Goal: Find specific page/section: Find specific page/section

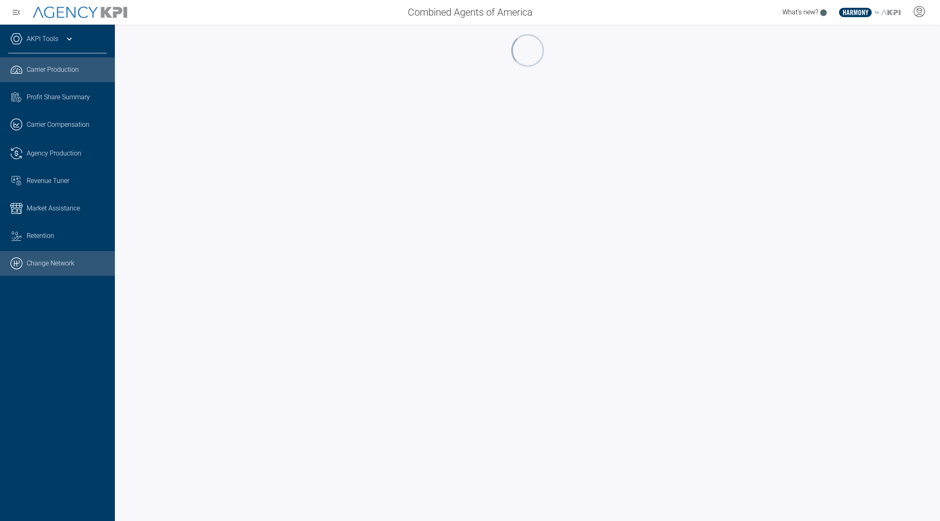
click at [62, 261] on link ".cls-1{fill:none;stroke:#000;stroke-linecap:round;stroke-linejoin:round;stroke-…" at bounding box center [57, 263] width 115 height 25
click at [916, 19] on div at bounding box center [919, 12] width 21 height 19
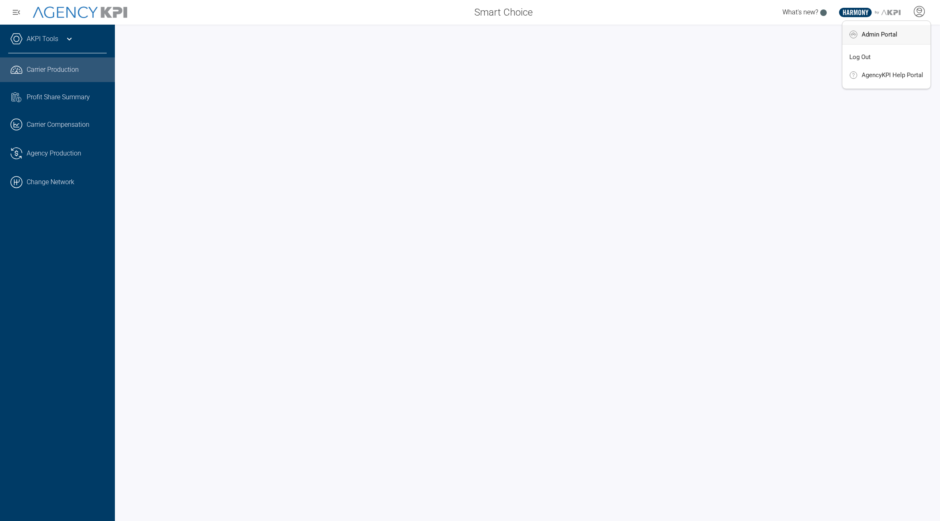
click at [896, 37] on span "Admin Portal" at bounding box center [880, 34] width 36 height 7
